Goal: Task Accomplishment & Management: Manage account settings

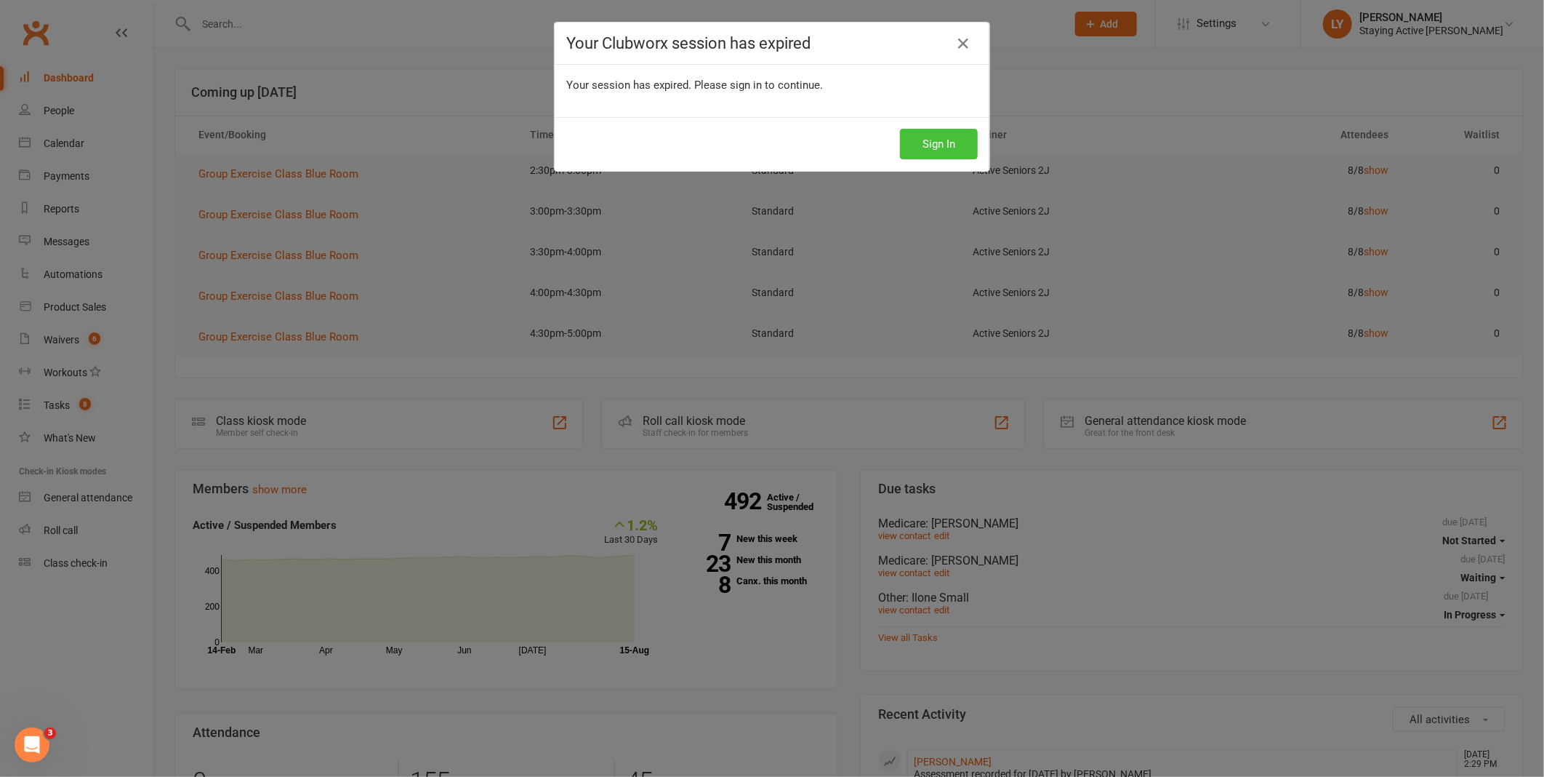
click at [953, 150] on button "Sign In" at bounding box center [939, 144] width 78 height 31
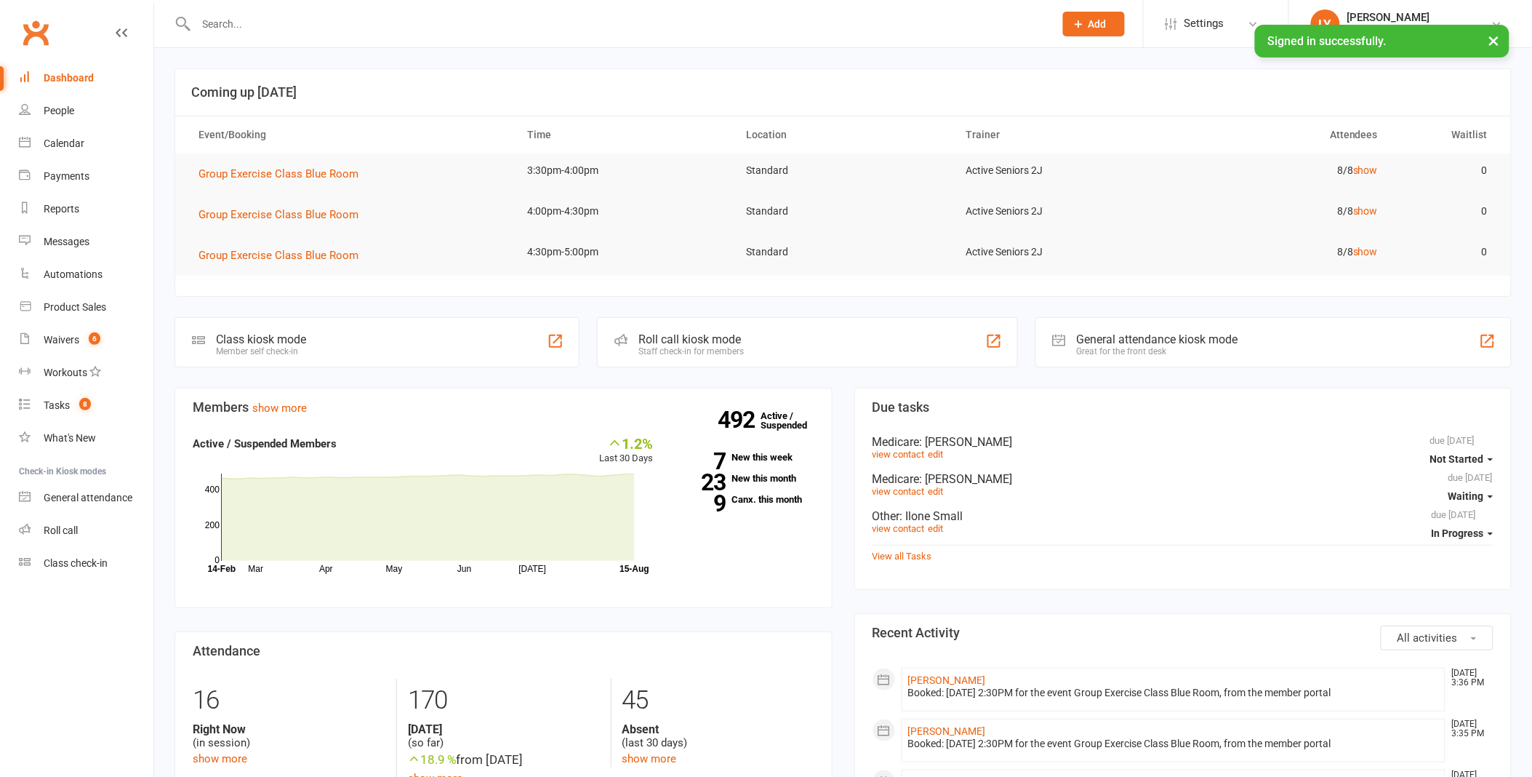
click at [823, 24] on input "text" at bounding box center [618, 24] width 852 height 20
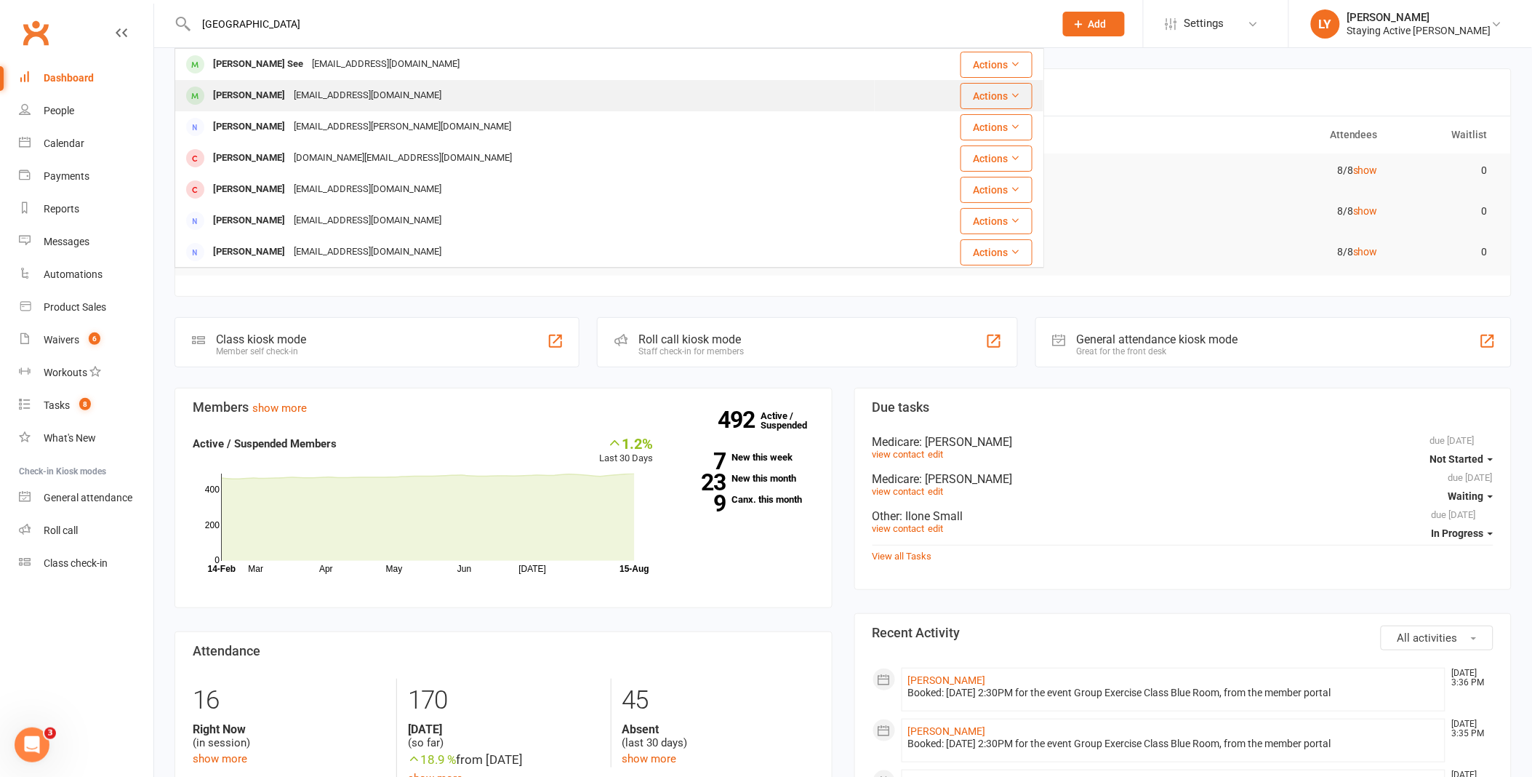
type input "[GEOGRAPHIC_DATA]"
click at [315, 95] on div "[EMAIL_ADDRESS][DOMAIN_NAME]" at bounding box center [367, 95] width 156 height 21
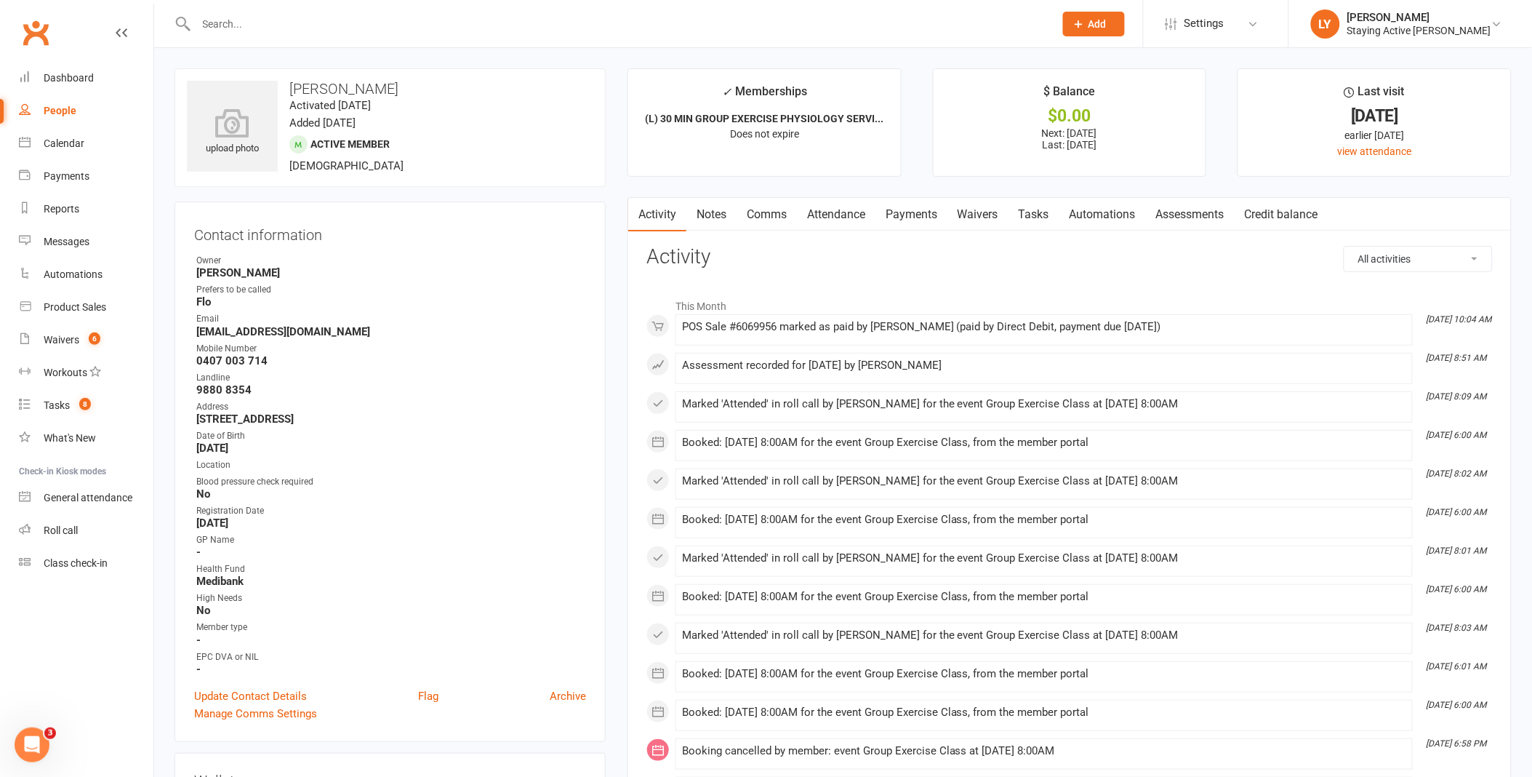
click at [897, 199] on link "Payments" at bounding box center [911, 214] width 72 height 33
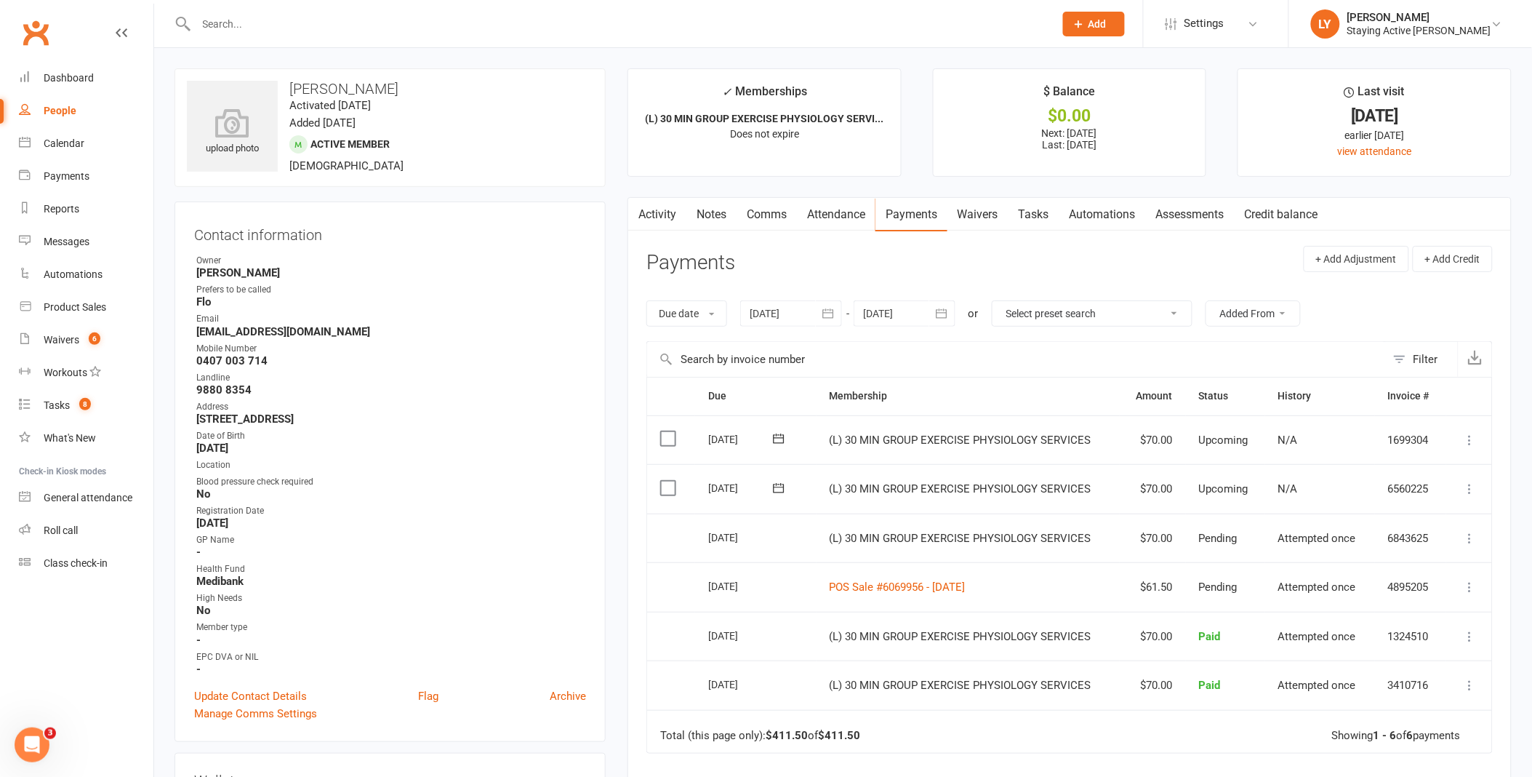
click at [644, 20] on input "text" at bounding box center [618, 24] width 852 height 20
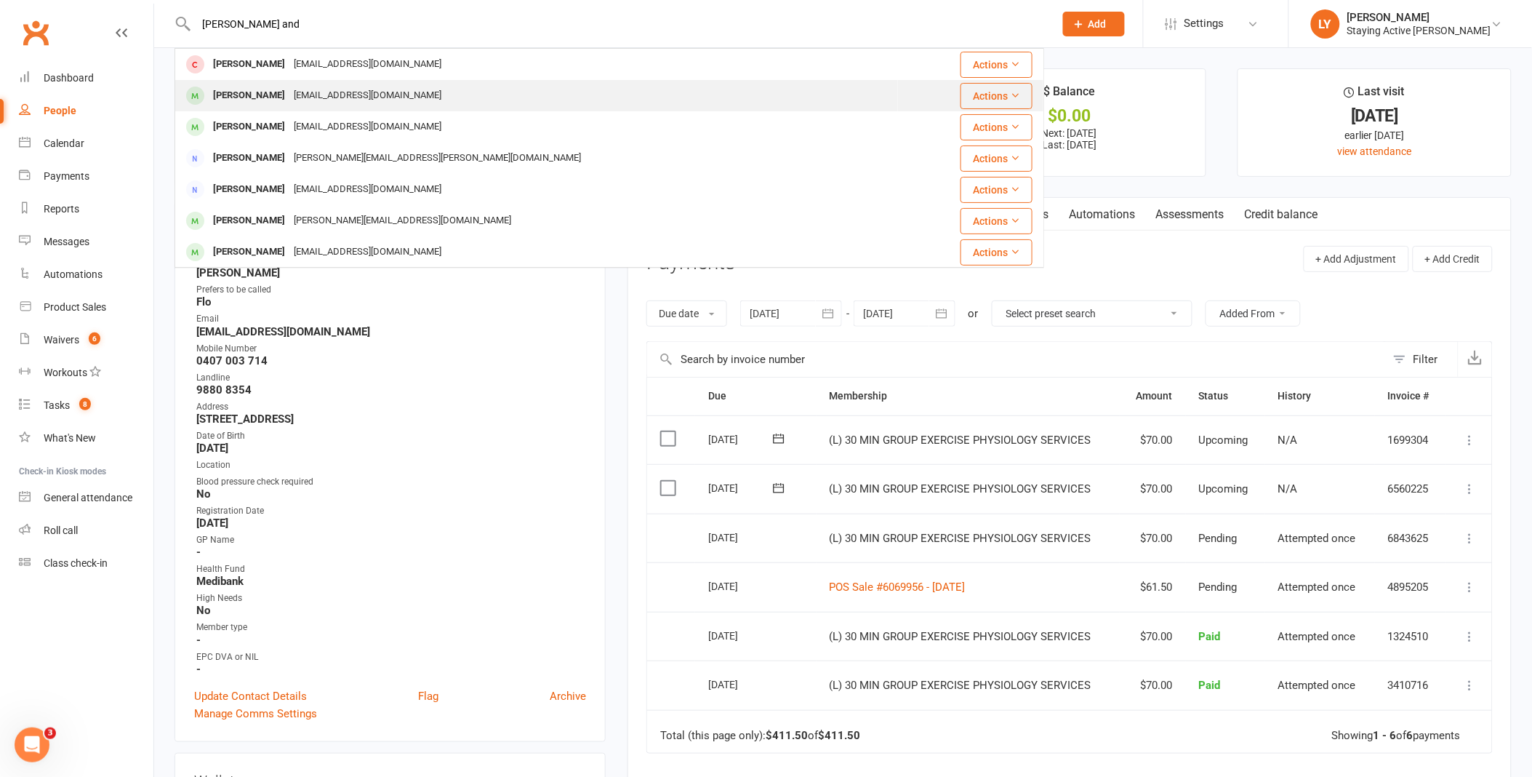
type input "[PERSON_NAME] and"
click at [451, 92] on div "[PERSON_NAME] [EMAIL_ADDRESS][DOMAIN_NAME]" at bounding box center [536, 96] width 721 height 30
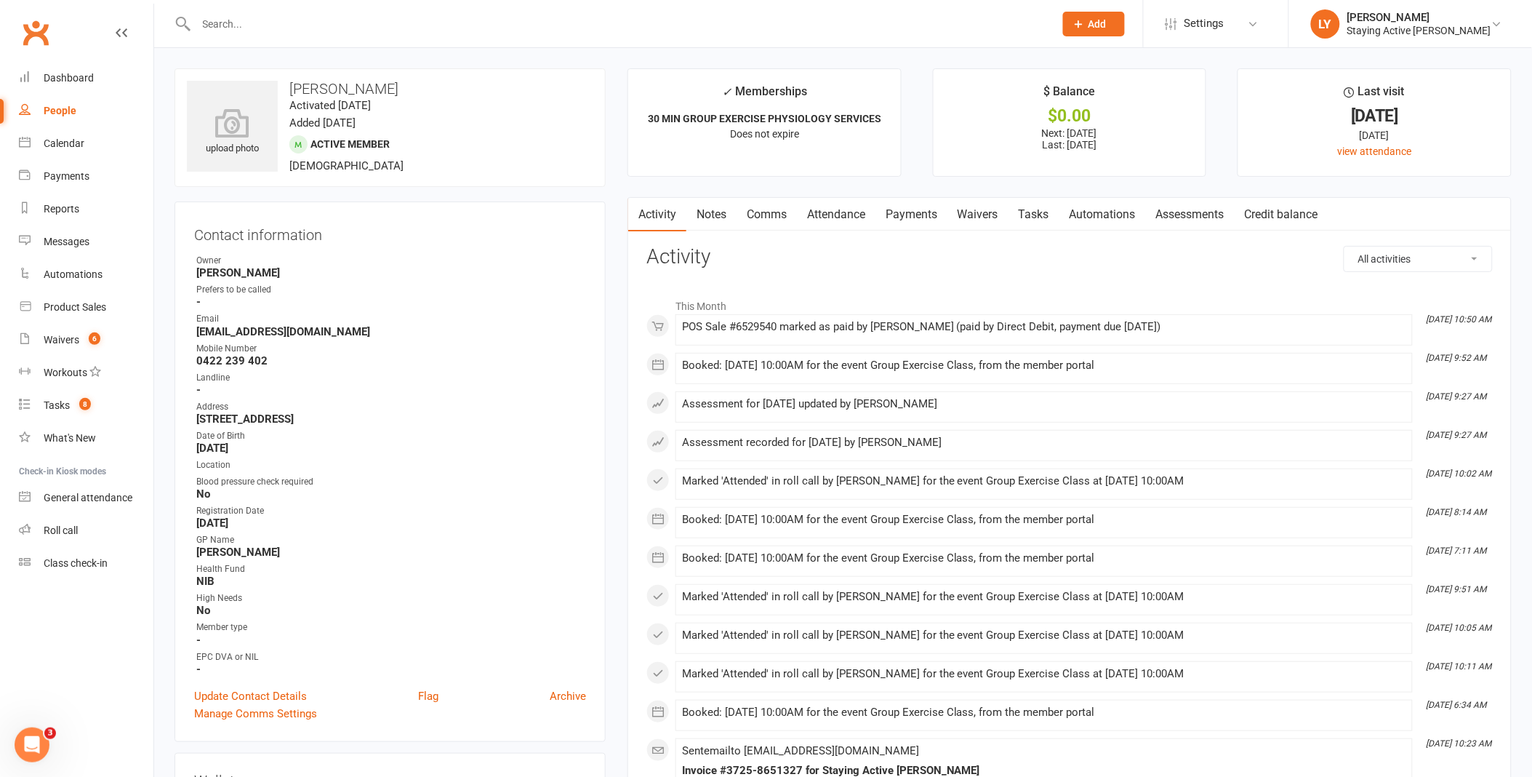
click at [916, 208] on link "Payments" at bounding box center [911, 214] width 72 height 33
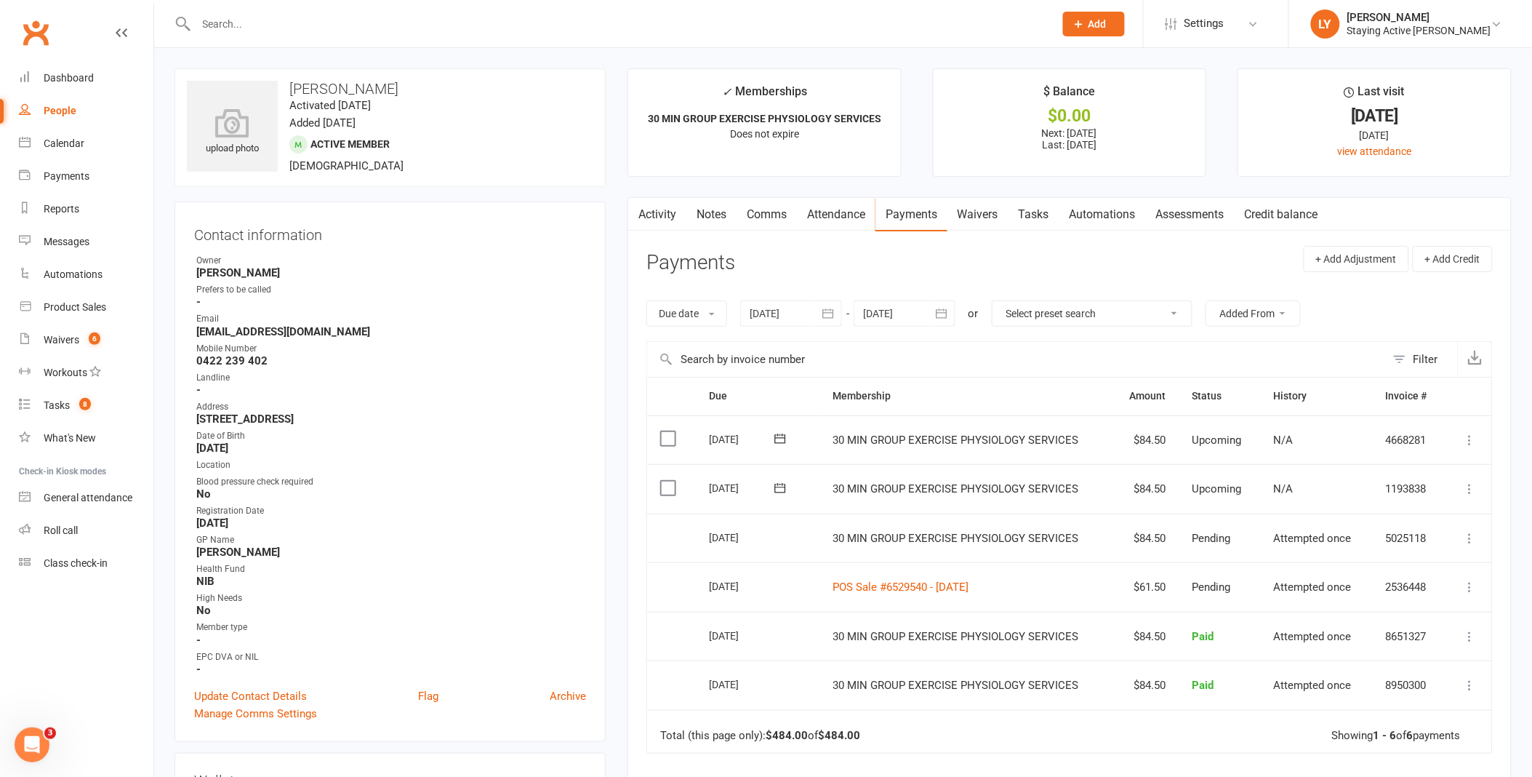
click at [510, 17] on input "text" at bounding box center [618, 24] width 852 height 20
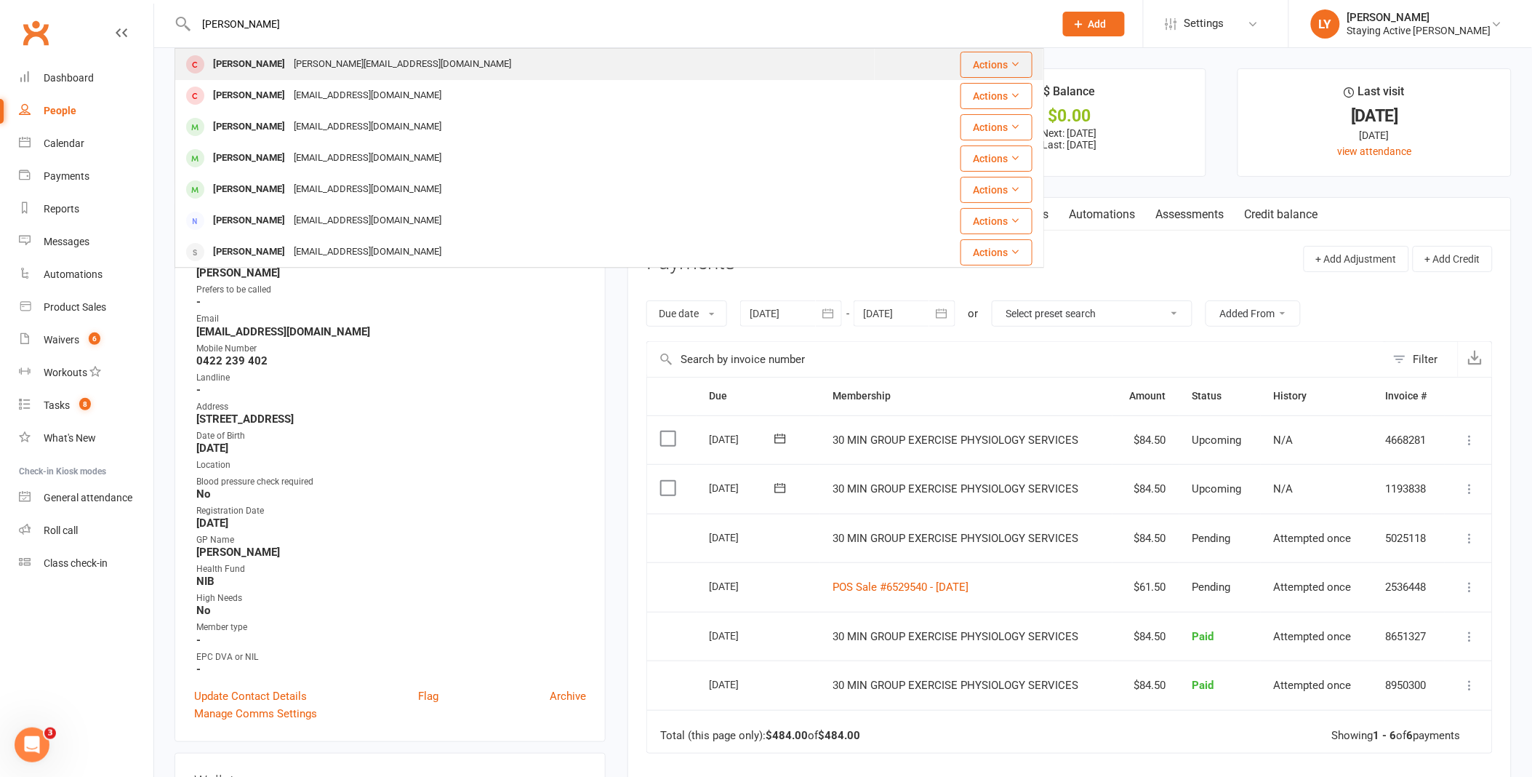
type input "[PERSON_NAME]"
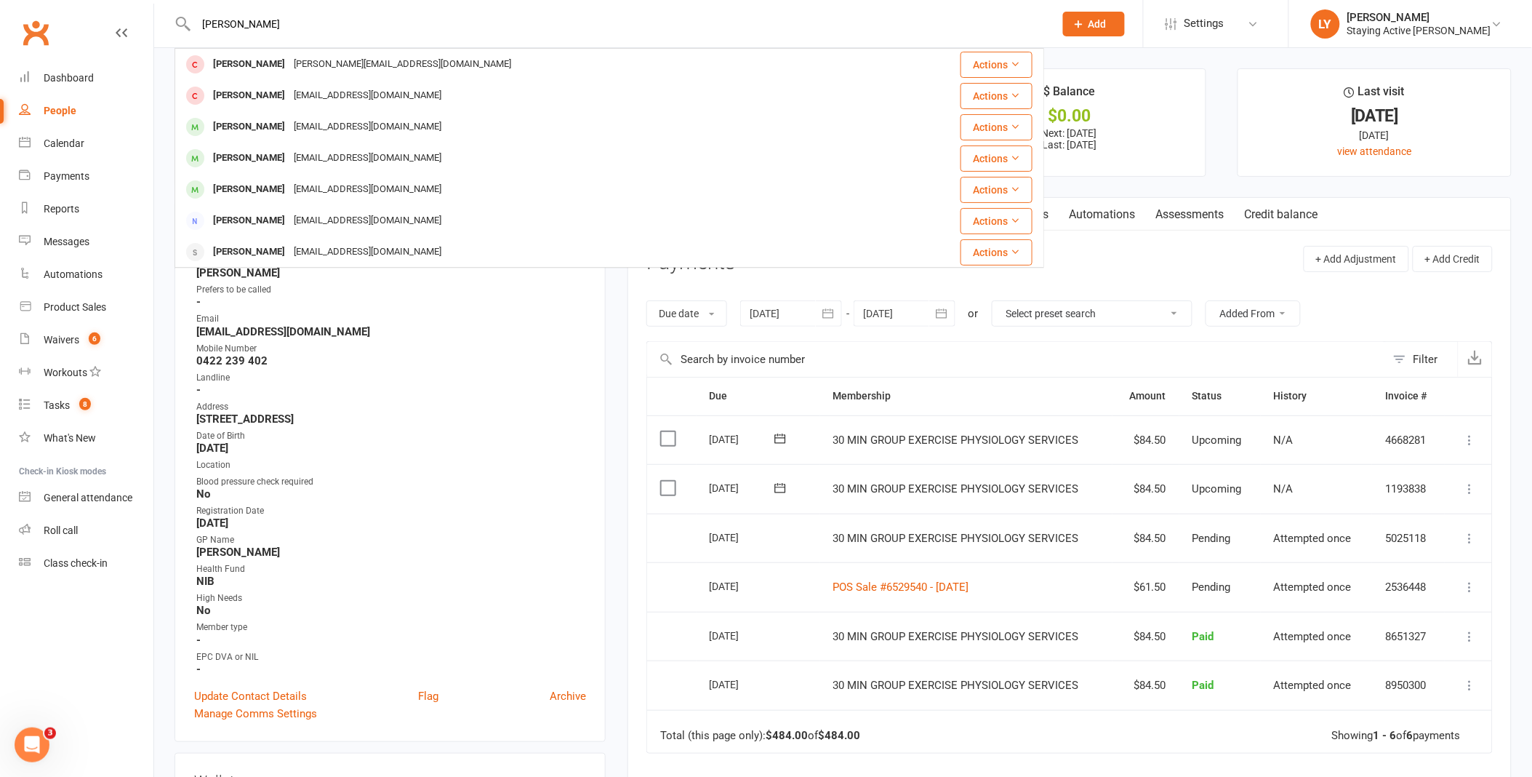
click at [368, 58] on div "[PERSON_NAME][EMAIL_ADDRESS][DOMAIN_NAME]" at bounding box center [402, 64] width 226 height 21
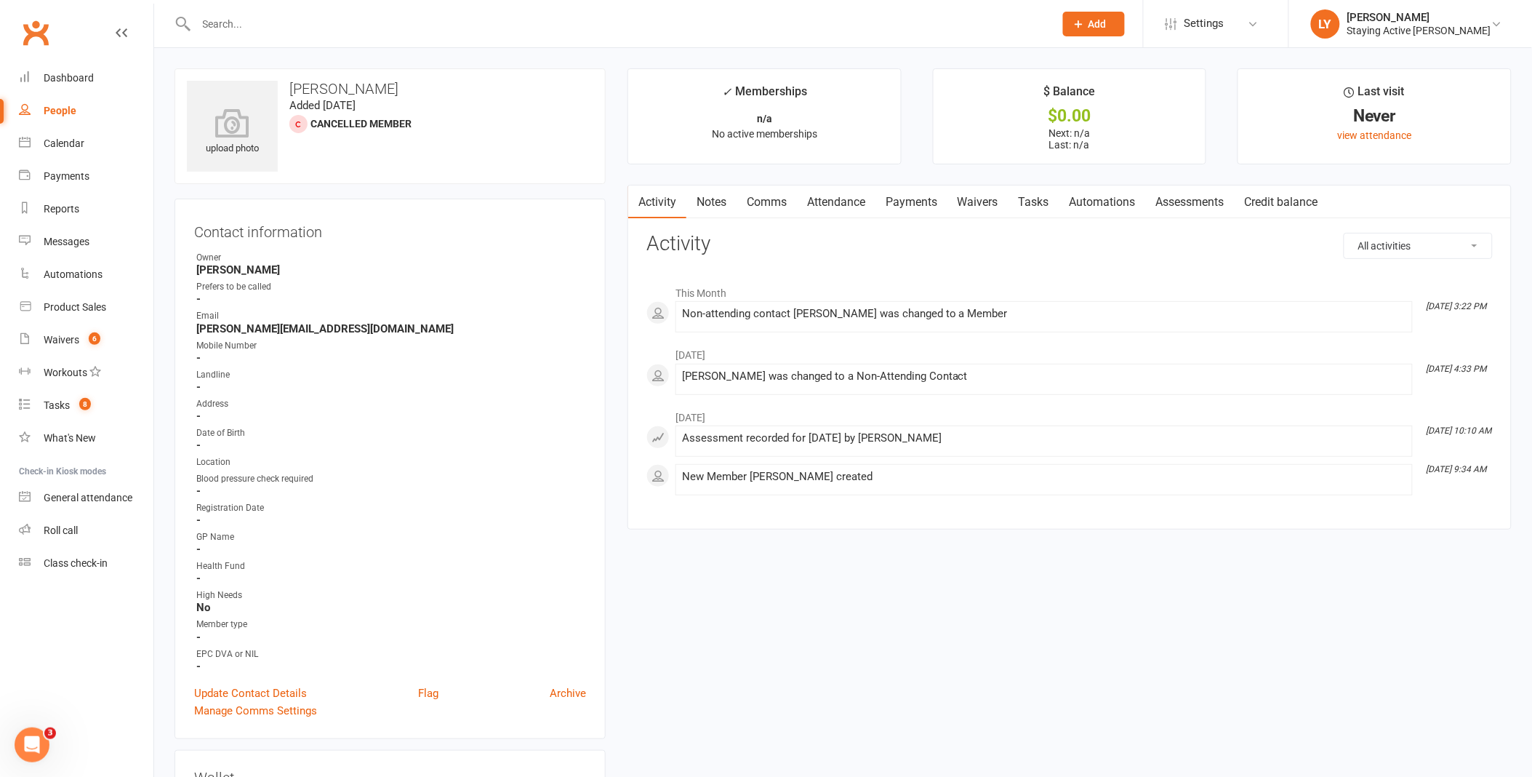
click at [715, 206] on link "Notes" at bounding box center [711, 201] width 50 height 33
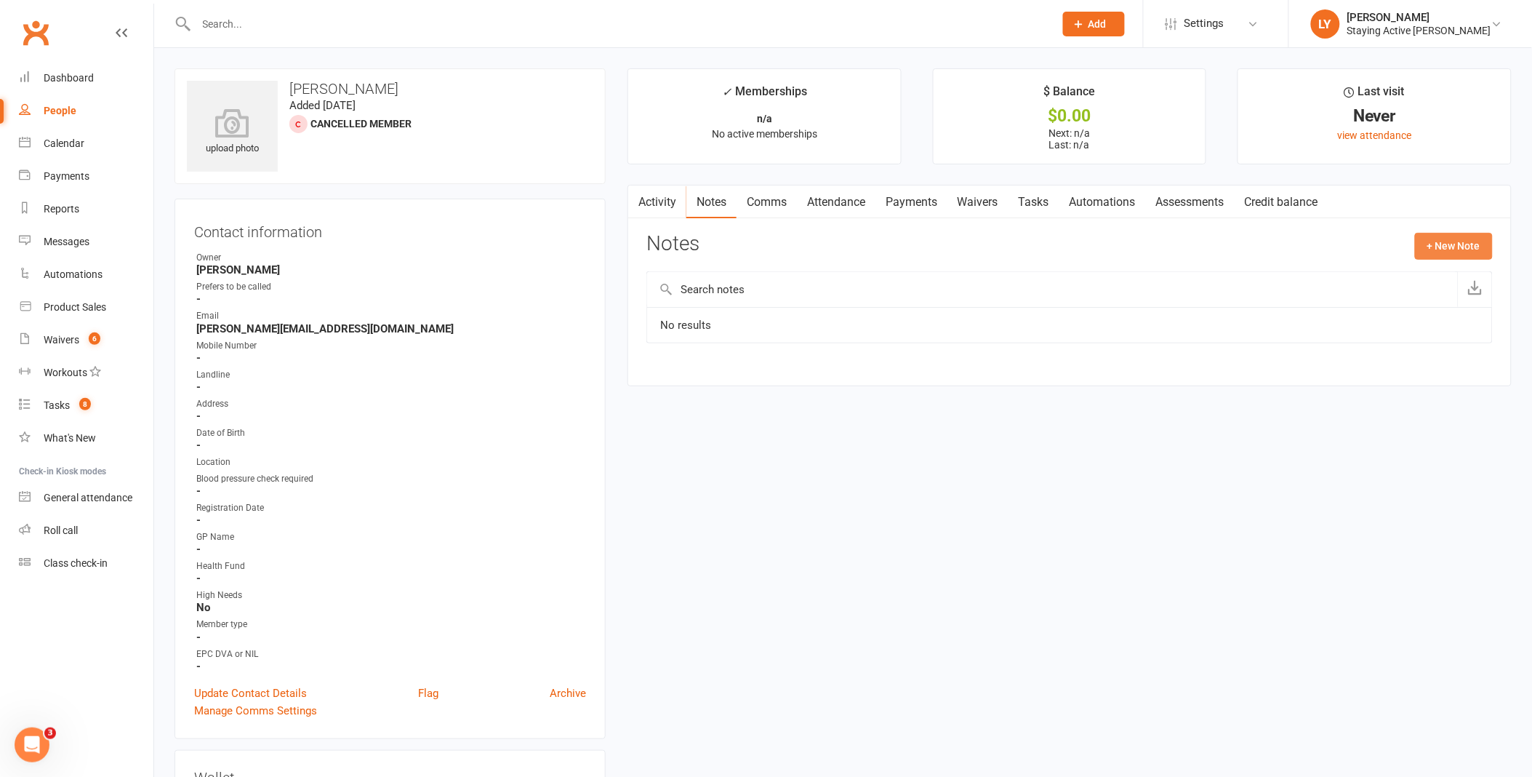
click at [1441, 251] on button "+ New Note" at bounding box center [1454, 246] width 78 height 26
click at [700, 389] on textarea at bounding box center [1069, 388] width 846 height 48
drag, startPoint x: 737, startPoint y: 300, endPoint x: 732, endPoint y: 288, distance: 12.4
click at [737, 299] on input "text" at bounding box center [1069, 305] width 846 height 31
type input "Called"
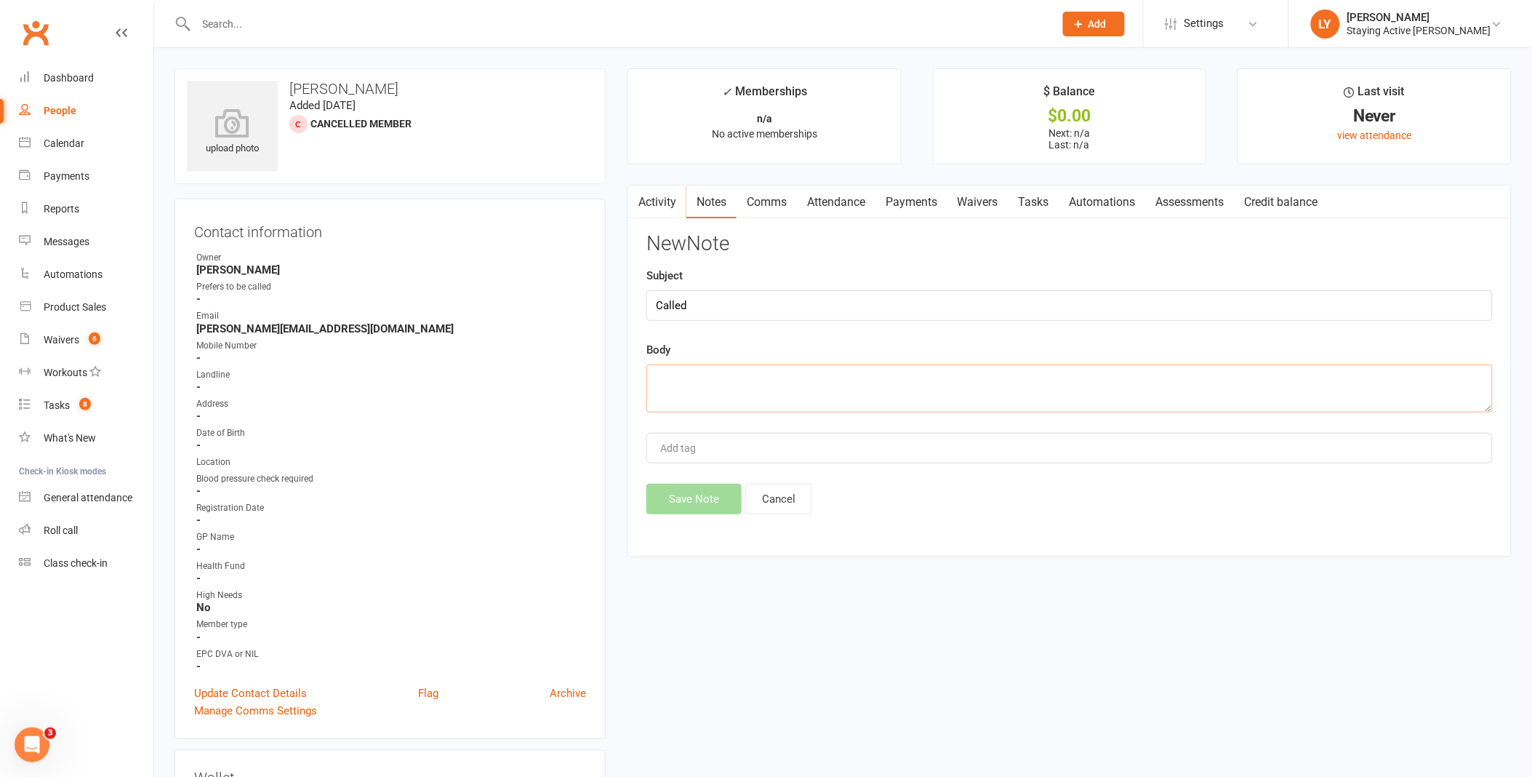
click at [739, 388] on textarea at bounding box center [1069, 388] width 846 height 48
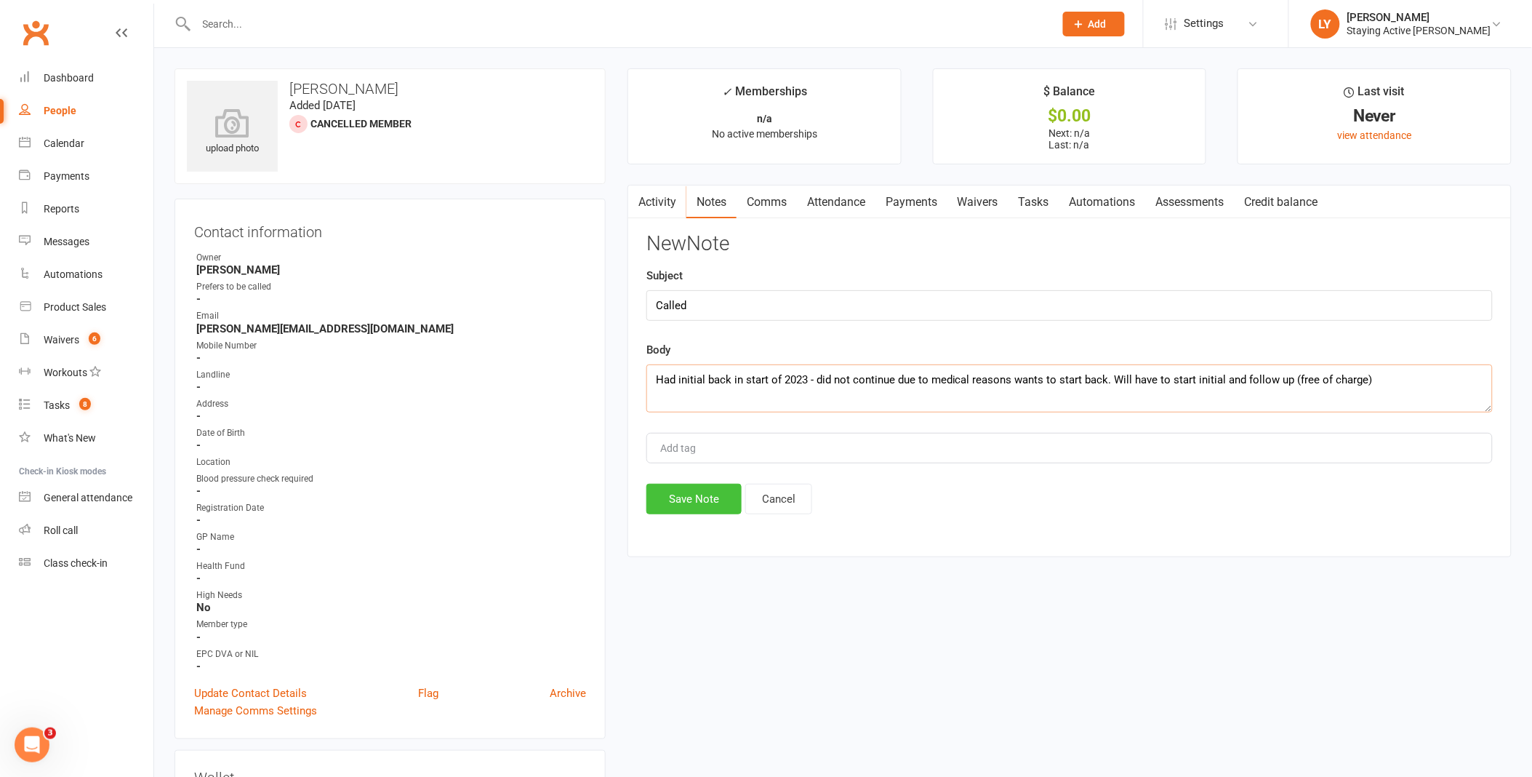
type textarea "Had initial back in start of 2023 - did not continue due to medical reasons wan…"
click at [704, 505] on button "Save Note" at bounding box center [693, 499] width 95 height 31
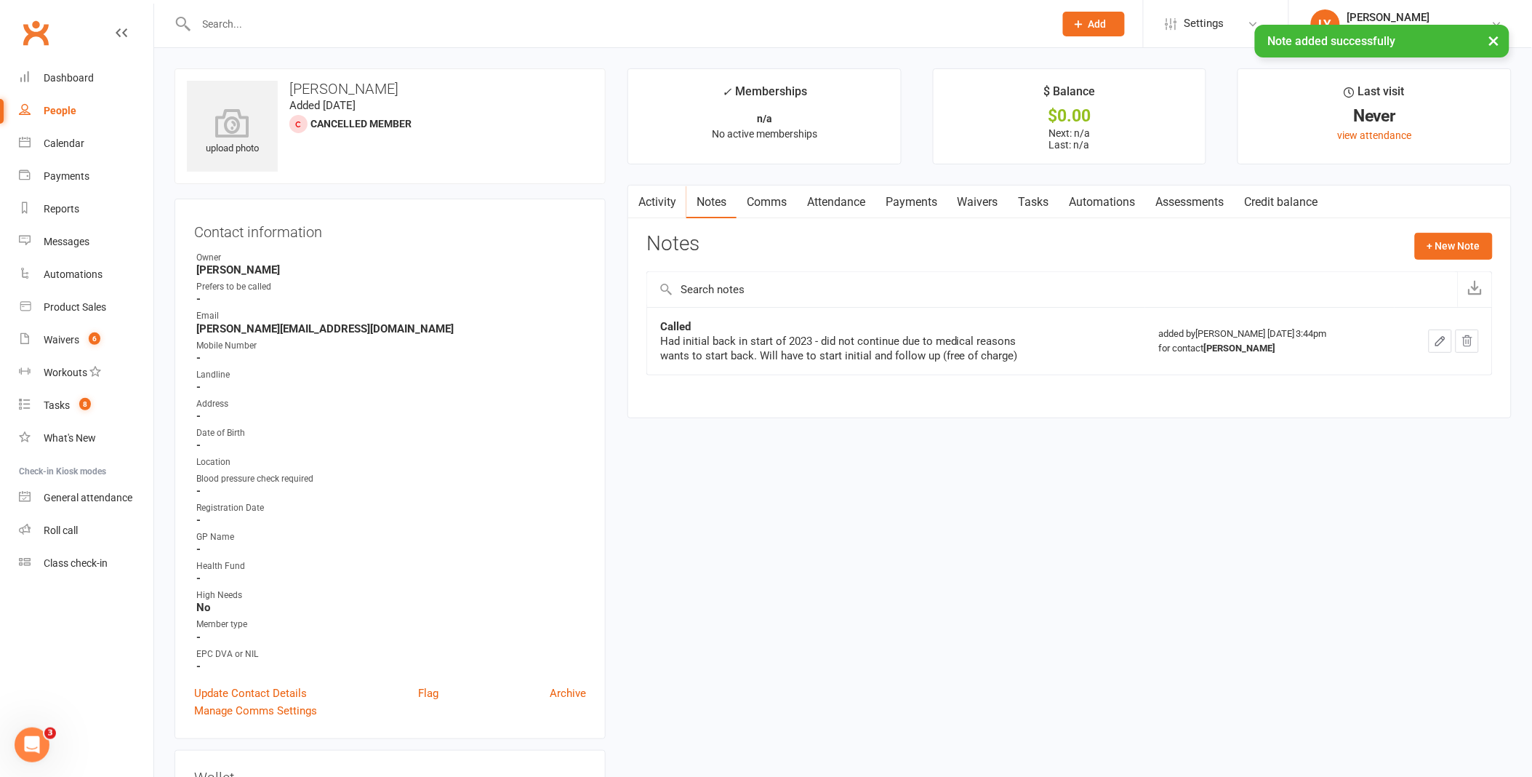
click at [1501, 39] on button "×" at bounding box center [1494, 40] width 26 height 31
click at [1476, 31] on link "[PERSON_NAME] Staying Active [PERSON_NAME]" at bounding box center [1410, 23] width 199 height 29
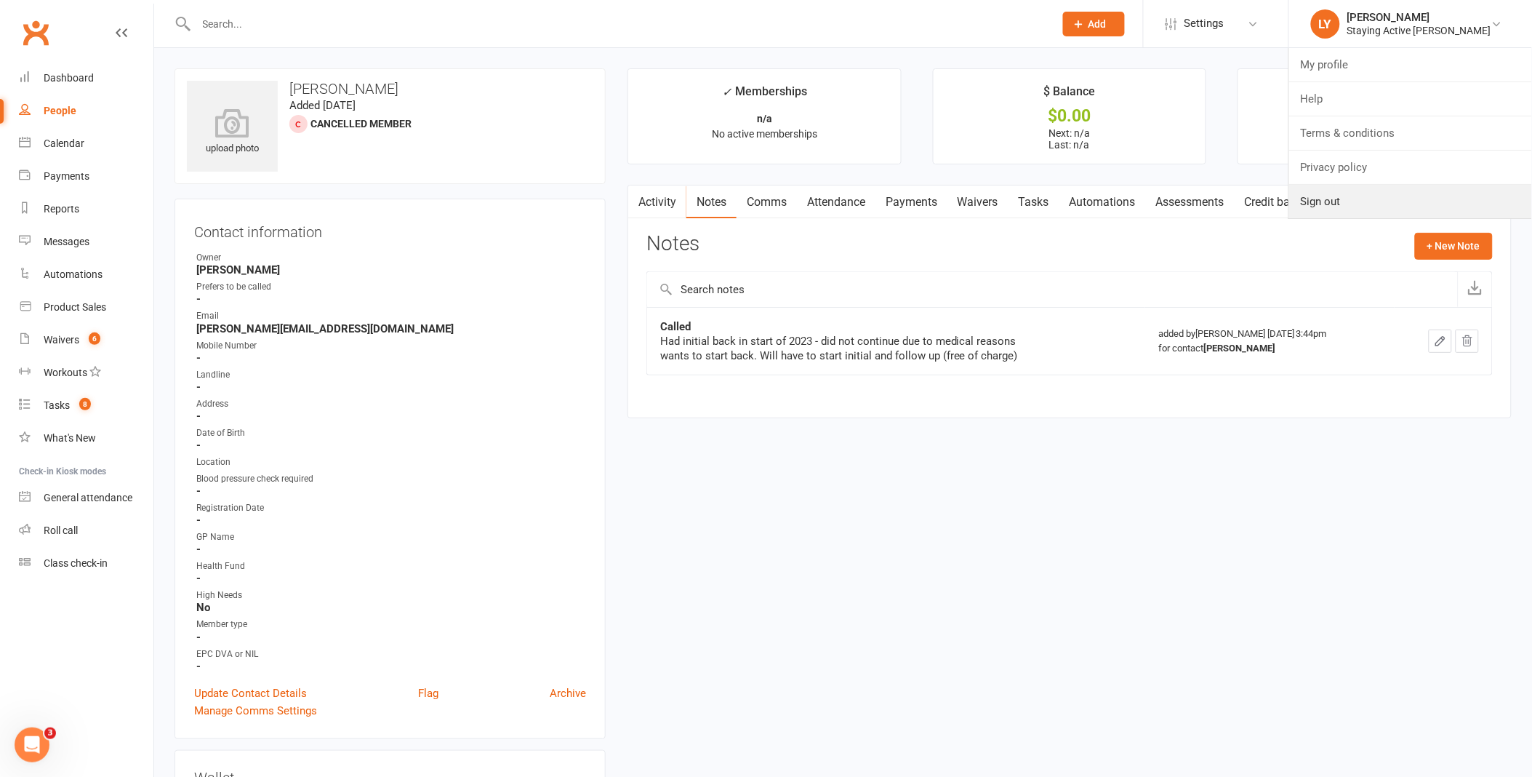
drag, startPoint x: 1389, startPoint y: 206, endPoint x: 1378, endPoint y: 222, distance: 19.4
click at [1389, 206] on link "Sign out" at bounding box center [1410, 201] width 243 height 33
